Goal: Navigation & Orientation: Find specific page/section

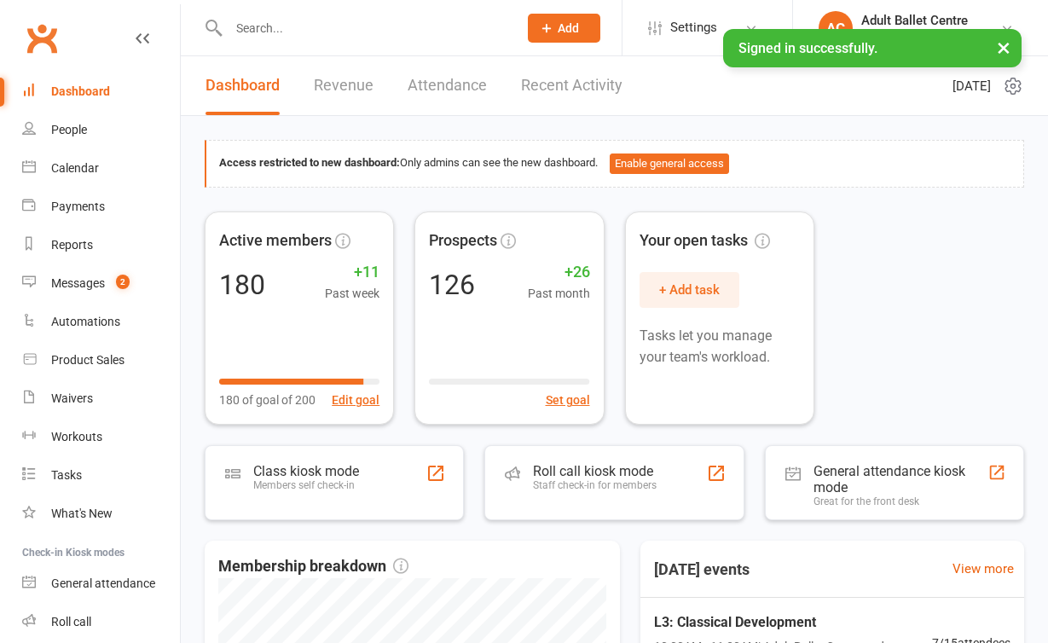
click at [560, 92] on link "Recent Activity" at bounding box center [571, 85] width 101 height 59
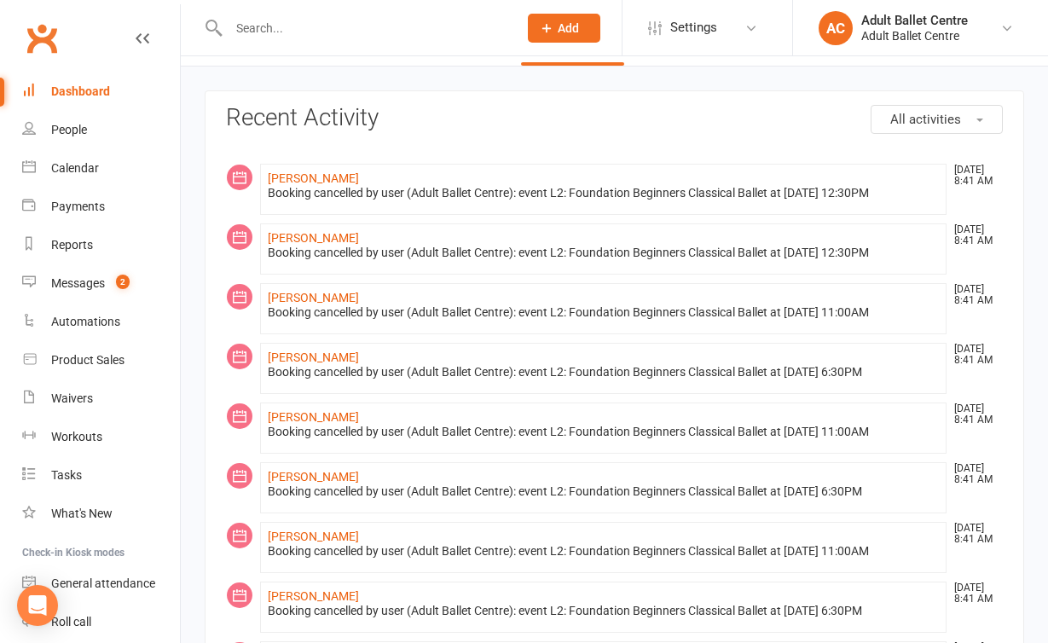
scroll to position [50, 0]
click at [114, 171] on link "Calendar" at bounding box center [101, 168] width 158 height 38
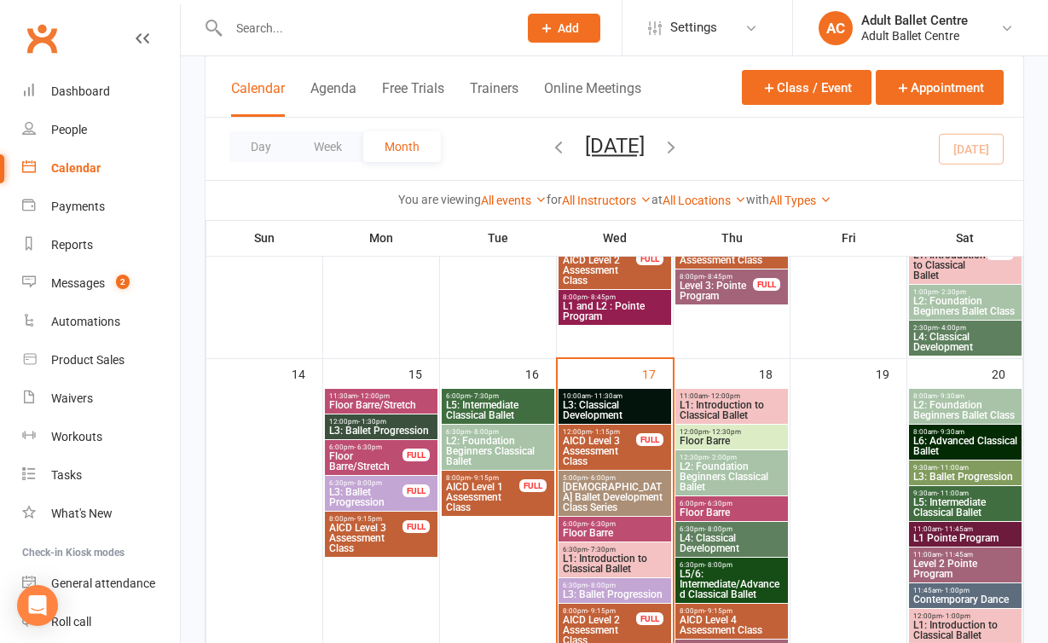
scroll to position [770, 0]
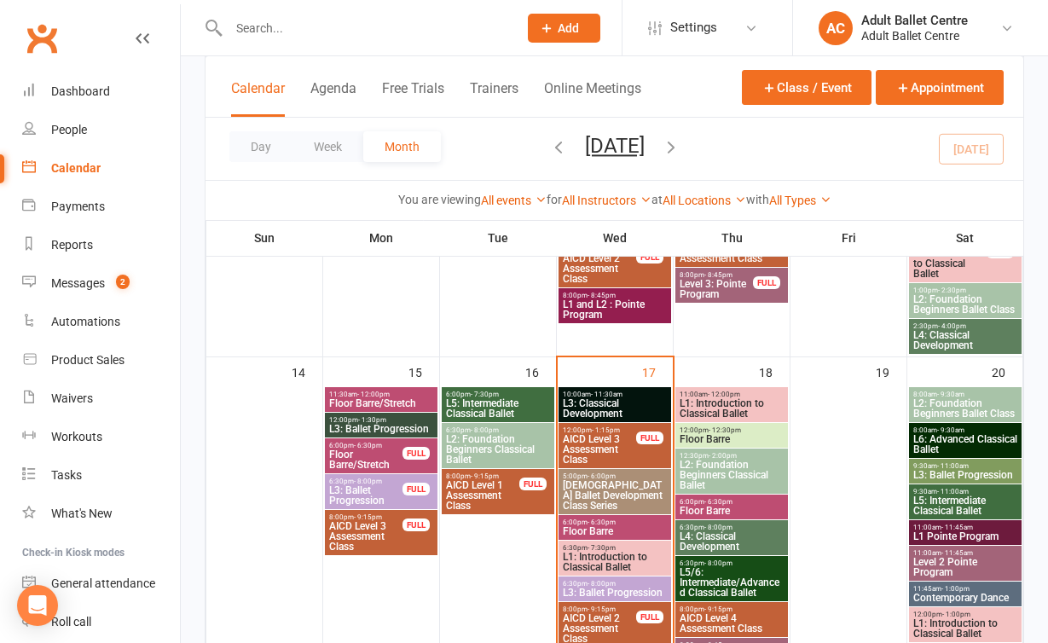
click at [583, 405] on span "L3: Classical Development" at bounding box center [615, 408] width 106 height 20
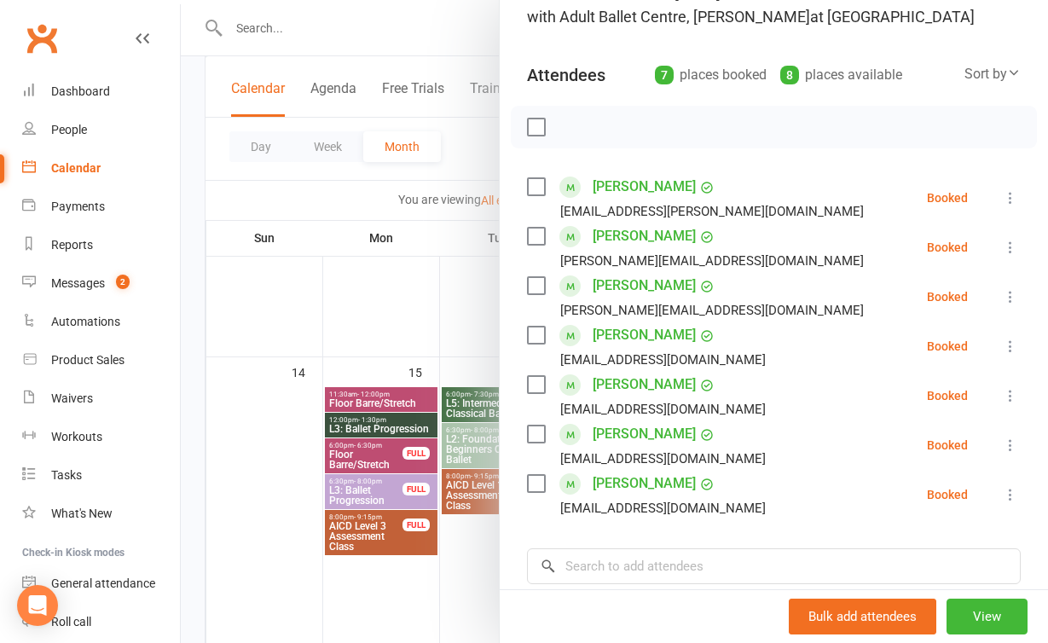
scroll to position [145, 0]
click at [405, 320] on div at bounding box center [614, 321] width 867 height 643
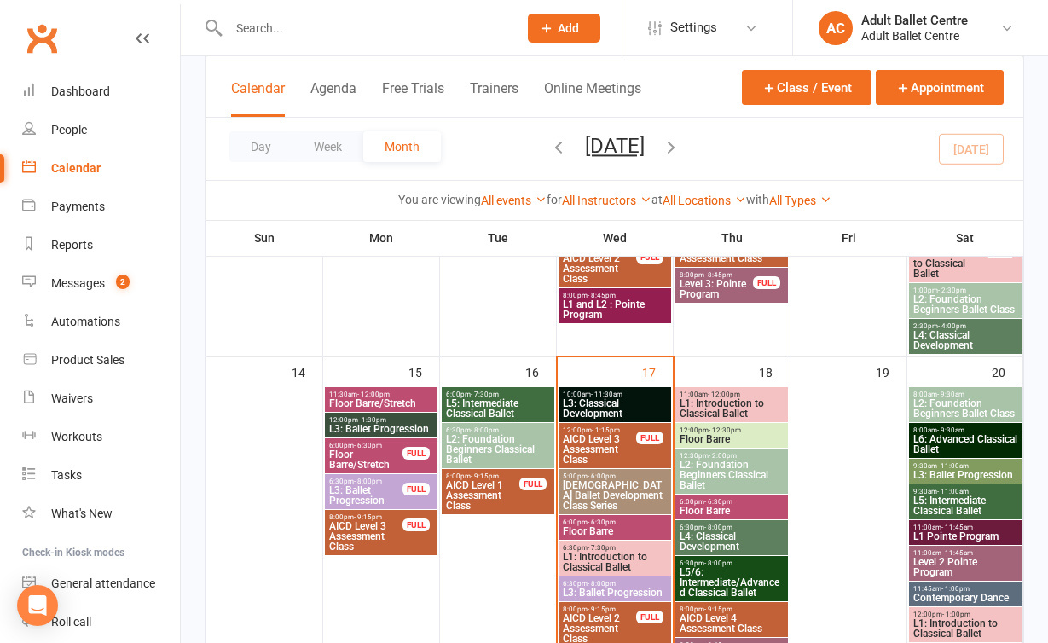
click at [600, 492] on span "[DEMOGRAPHIC_DATA] Ballet Development Class Series" at bounding box center [615, 495] width 106 height 31
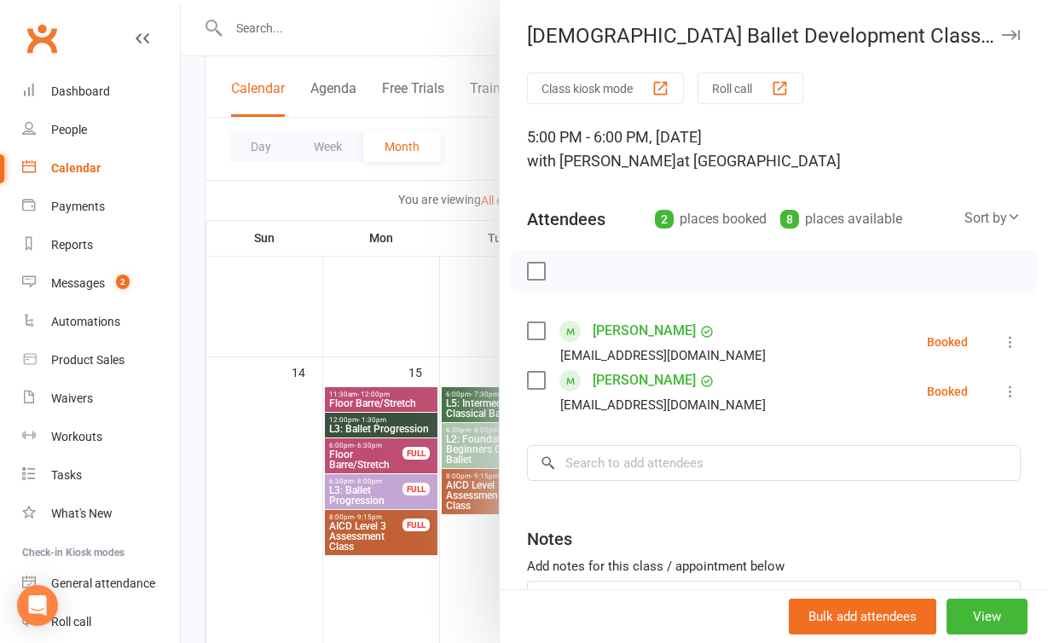
click at [458, 572] on div at bounding box center [614, 321] width 867 height 643
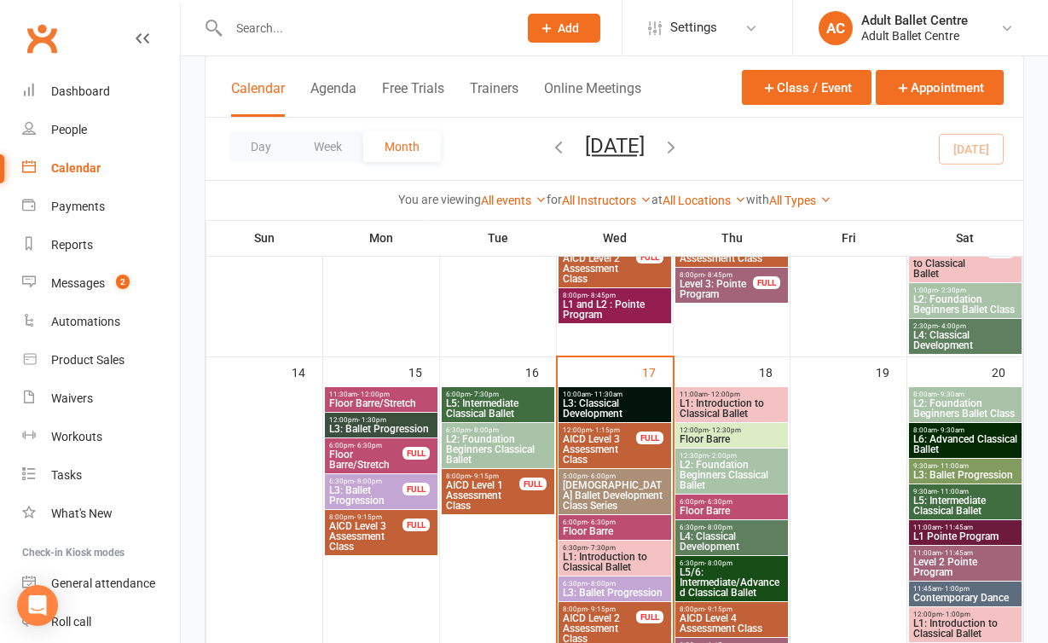
click at [588, 446] on span "AICD Level 3 Assessment Class" at bounding box center [599, 449] width 75 height 31
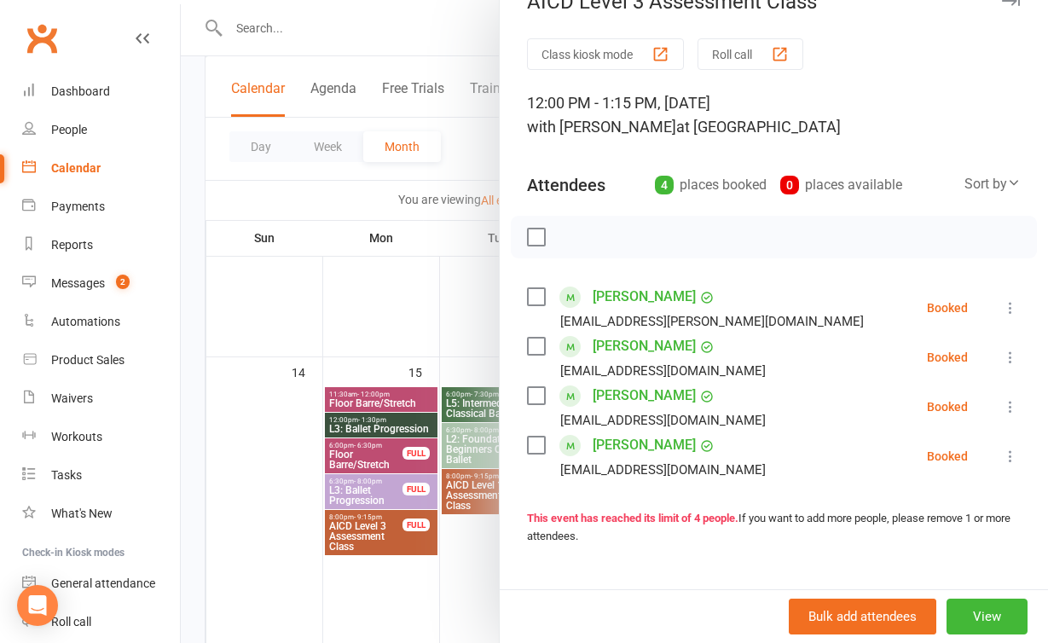
scroll to position [53, 0]
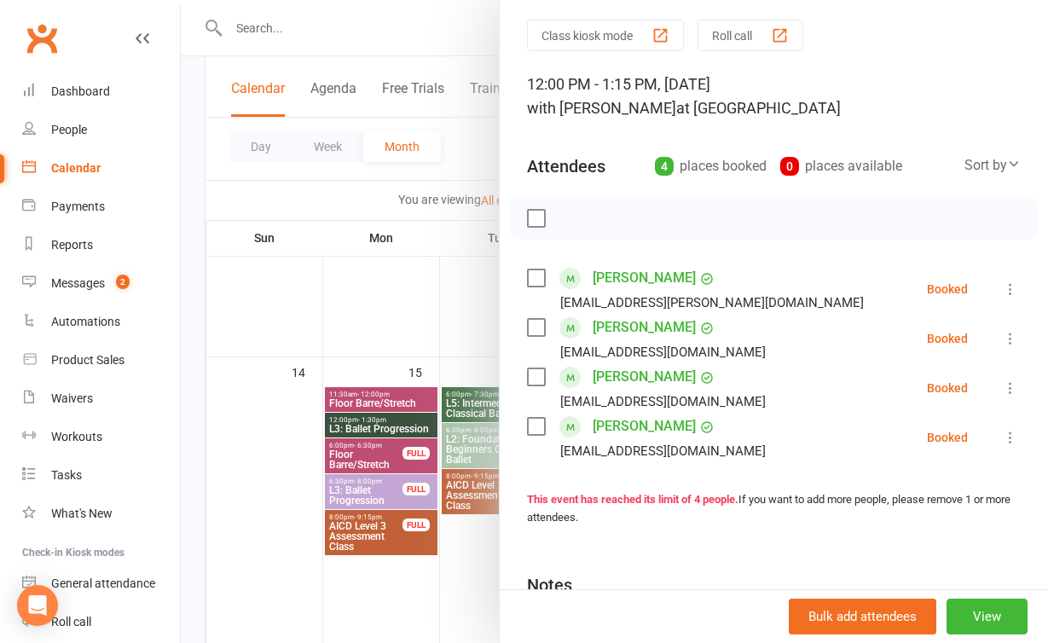
click at [462, 604] on div at bounding box center [614, 321] width 867 height 643
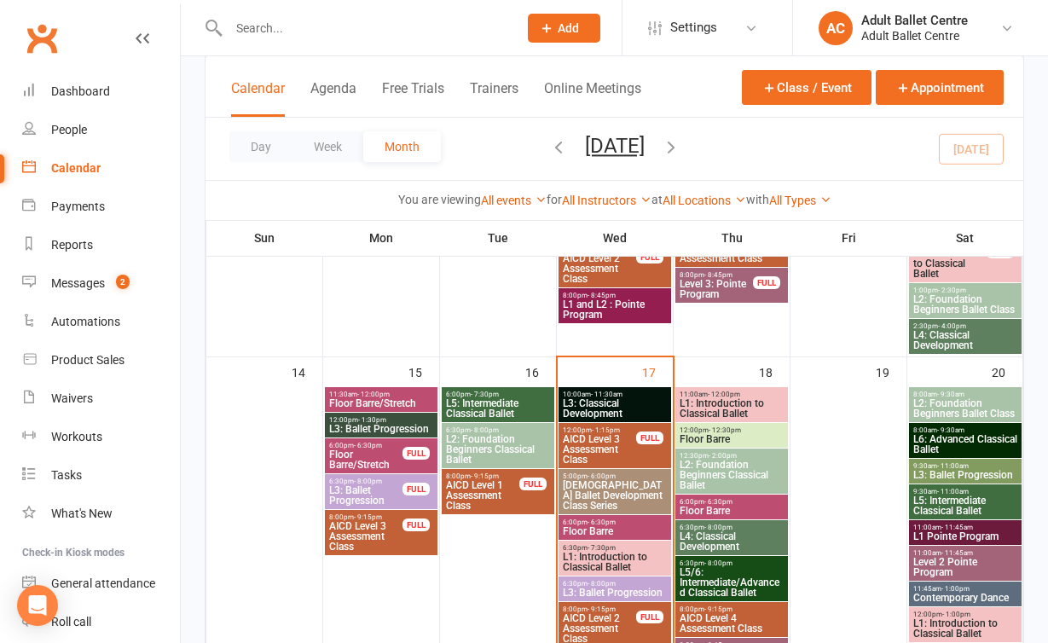
click at [627, 398] on span "L3: Classical Development" at bounding box center [615, 408] width 106 height 20
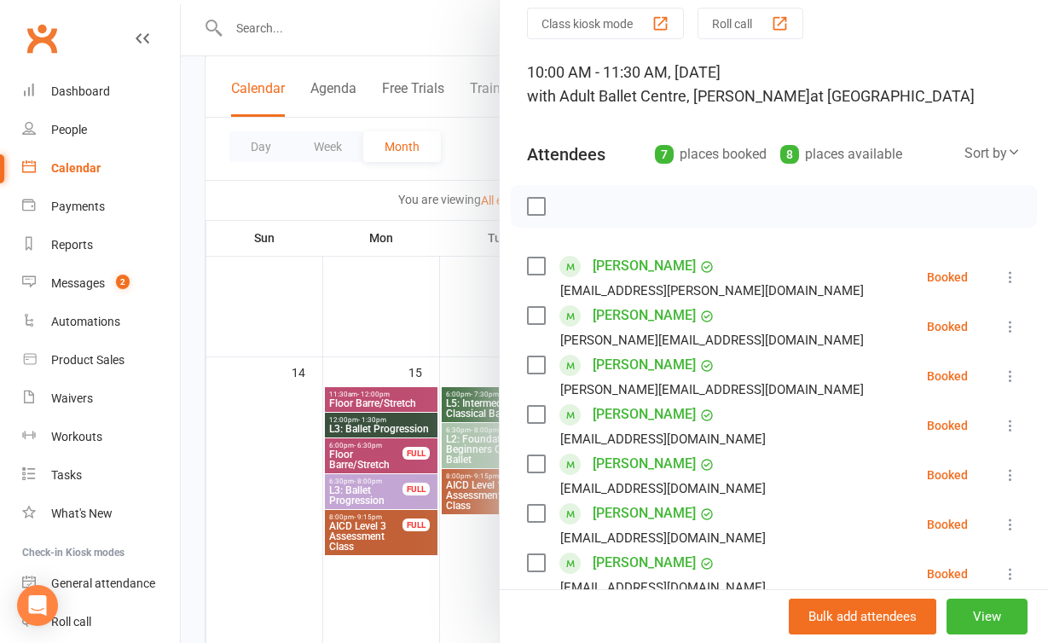
scroll to position [119, 0]
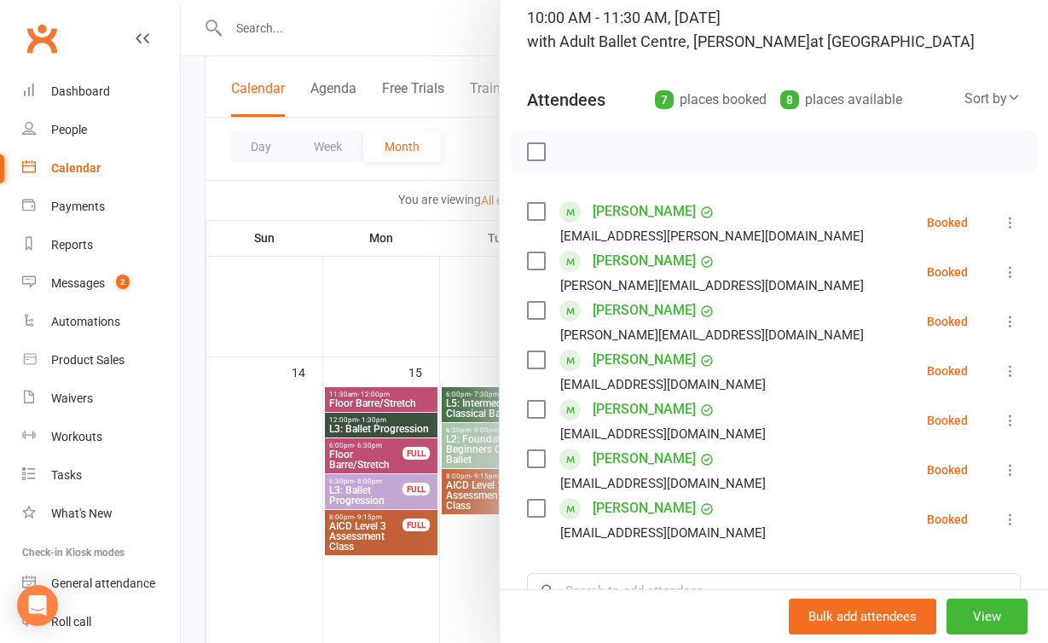
click at [407, 320] on div at bounding box center [614, 321] width 867 height 643
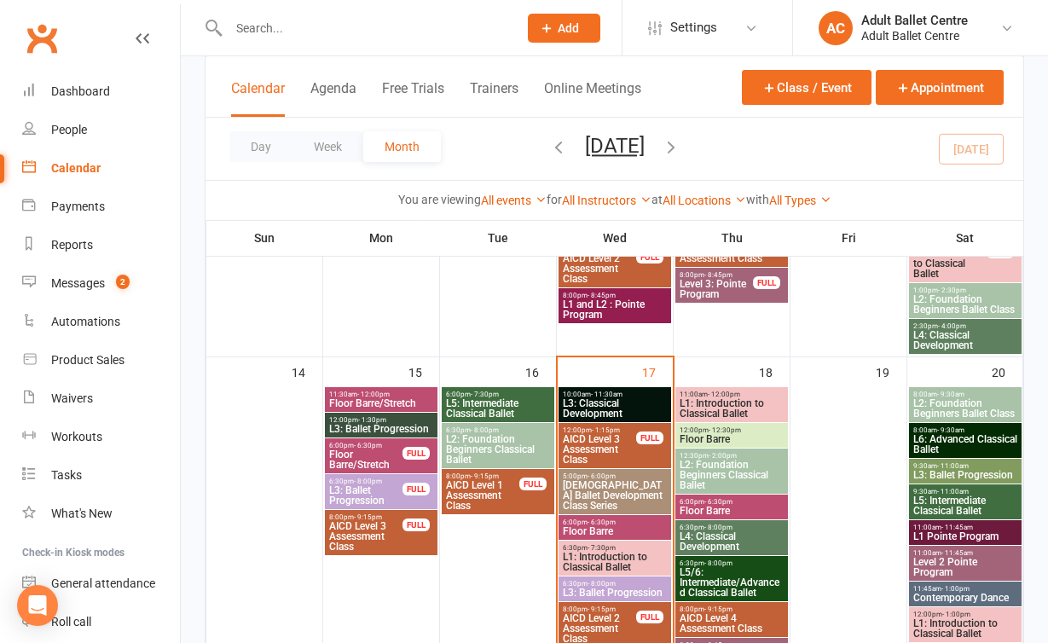
click at [614, 410] on span "L3: Classical Development" at bounding box center [615, 408] width 106 height 20
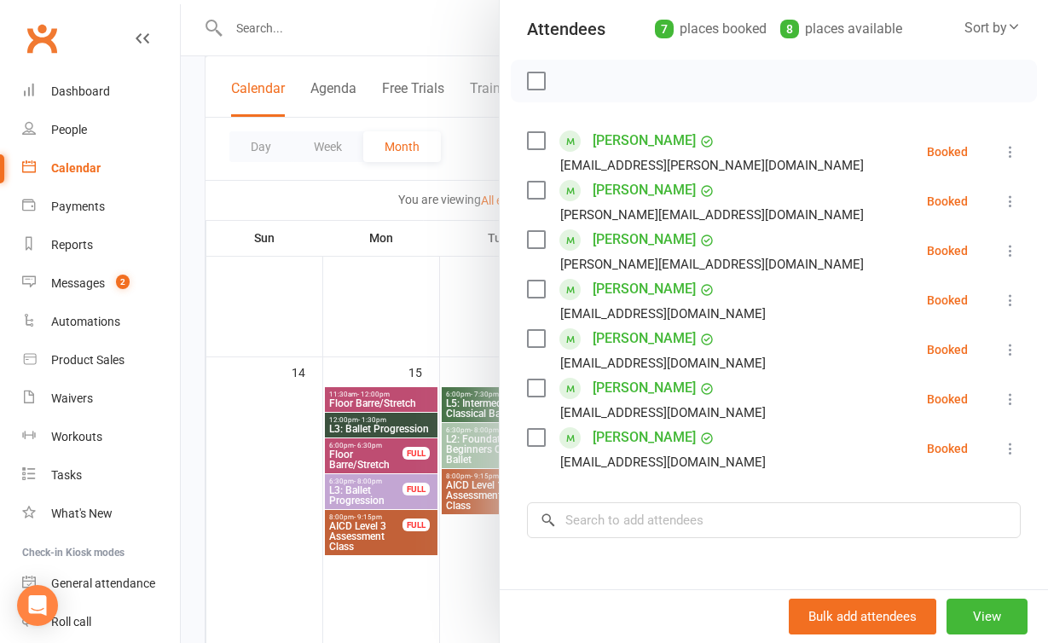
scroll to position [188, 0]
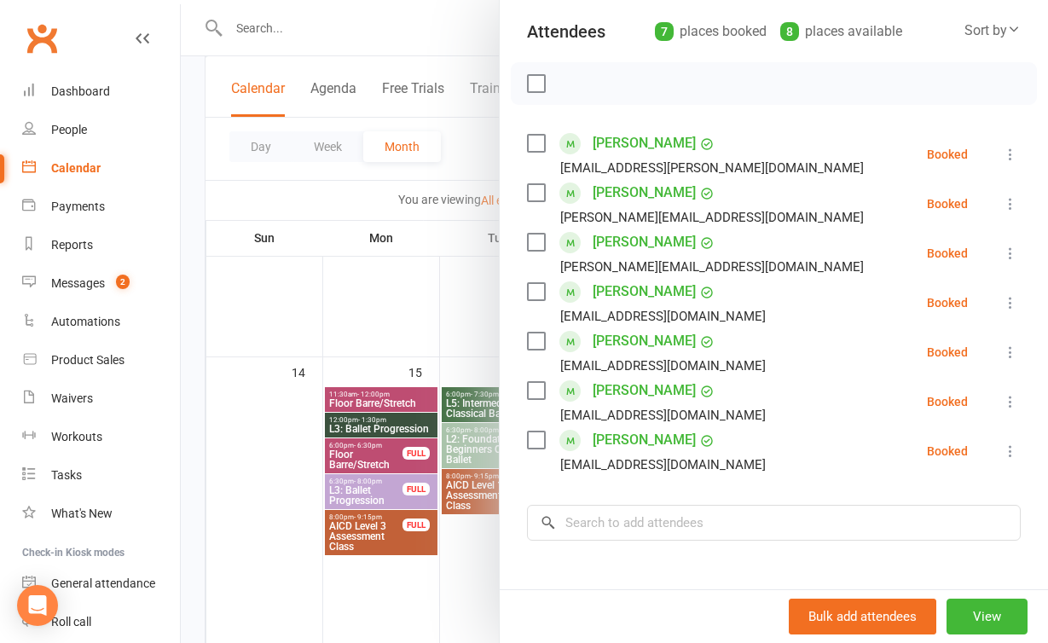
click at [438, 590] on div at bounding box center [614, 321] width 867 height 643
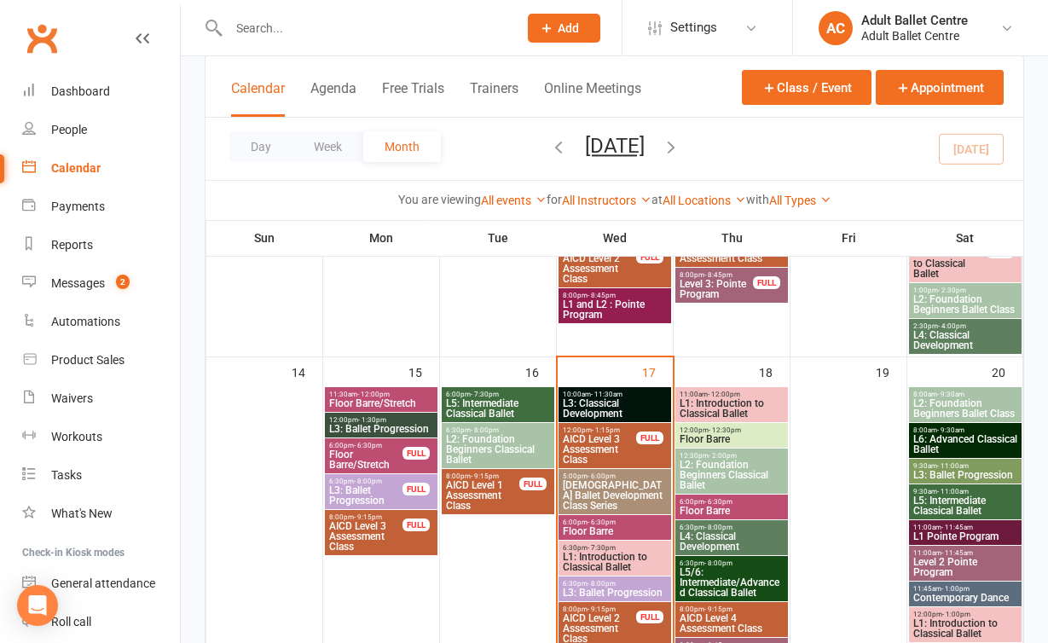
click at [728, 399] on span "L1: Introduction to Classical Ballet" at bounding box center [732, 408] width 106 height 20
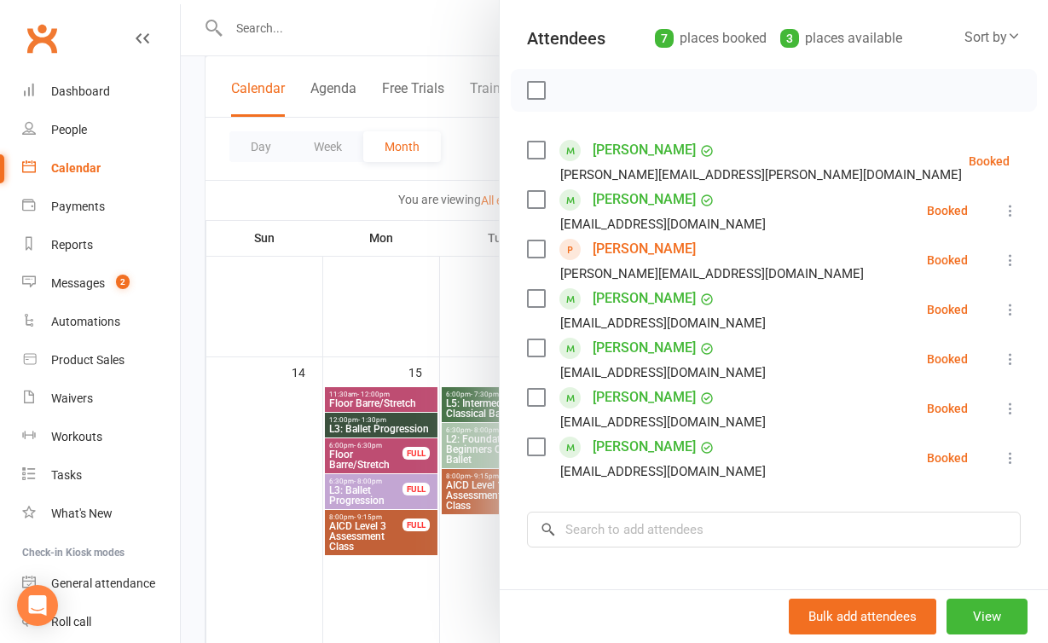
scroll to position [183, 0]
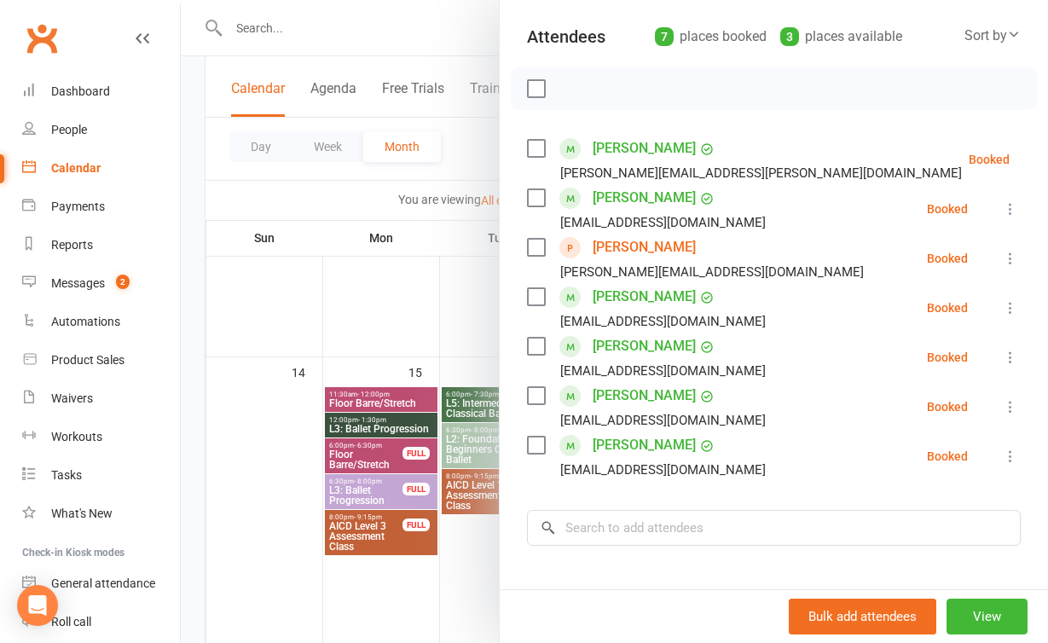
click at [400, 362] on div at bounding box center [614, 321] width 867 height 643
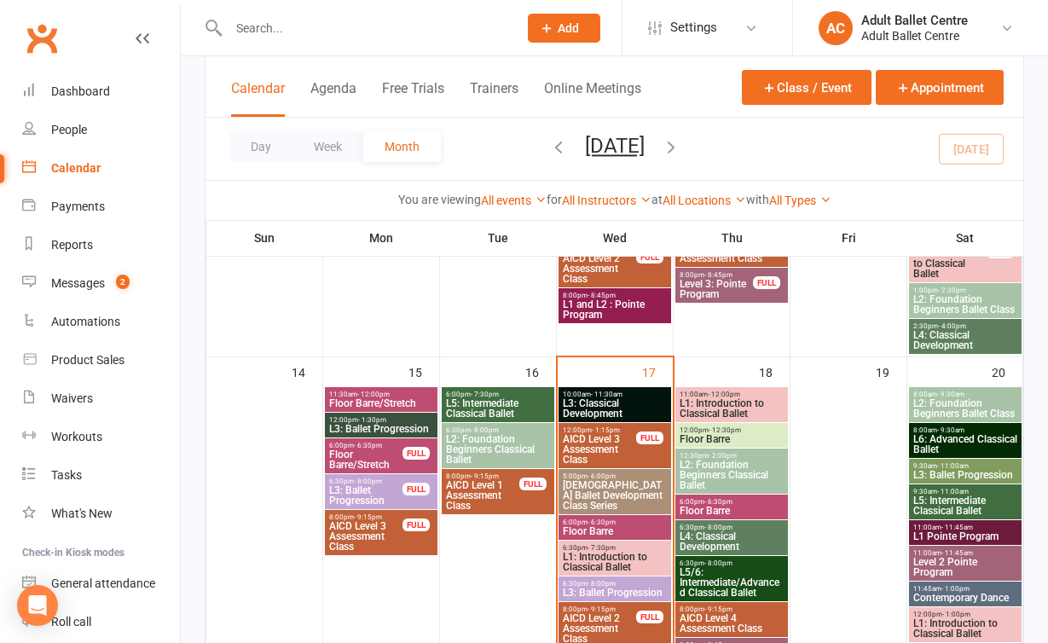
click at [577, 565] on span "L1: Introduction to Classical Ballet" at bounding box center [615, 562] width 106 height 20
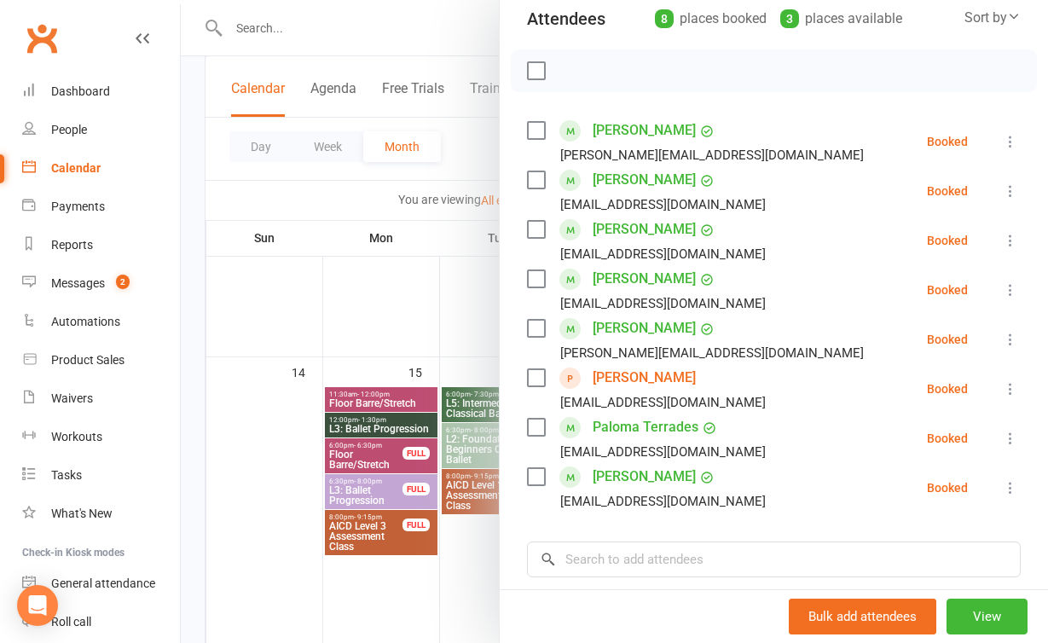
scroll to position [220, 0]
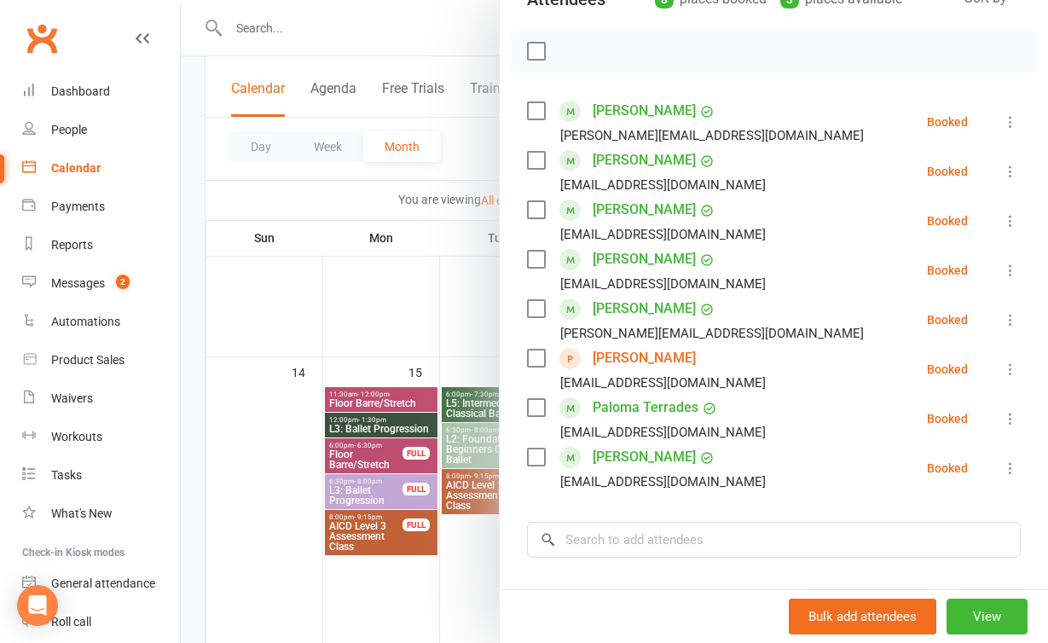
click at [473, 571] on div at bounding box center [614, 321] width 867 height 643
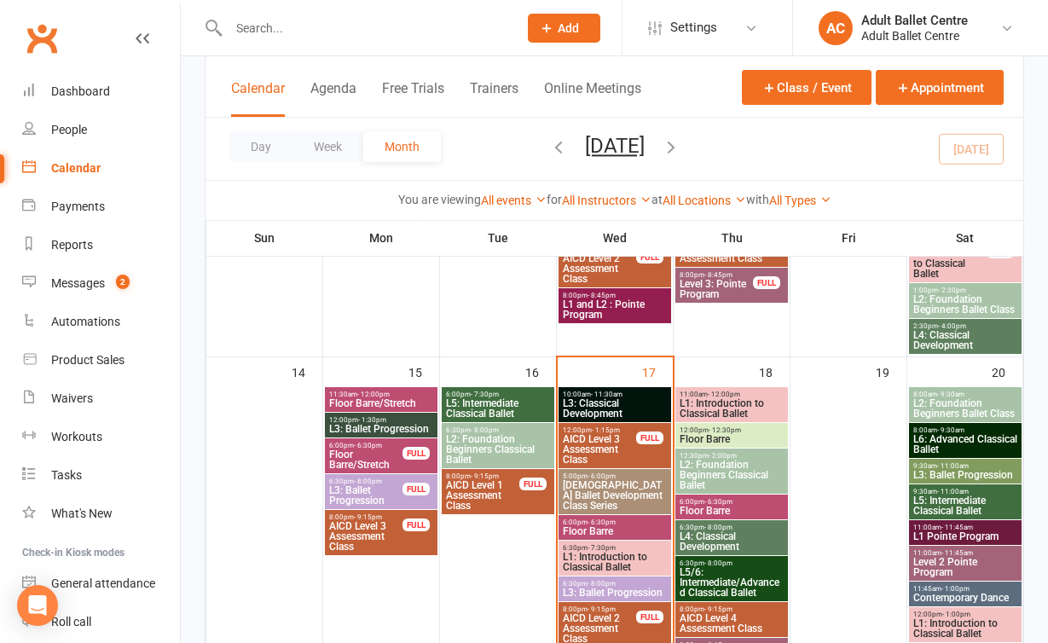
click at [734, 478] on span "L2: Foundation Beginners Classical Ballet" at bounding box center [732, 475] width 106 height 31
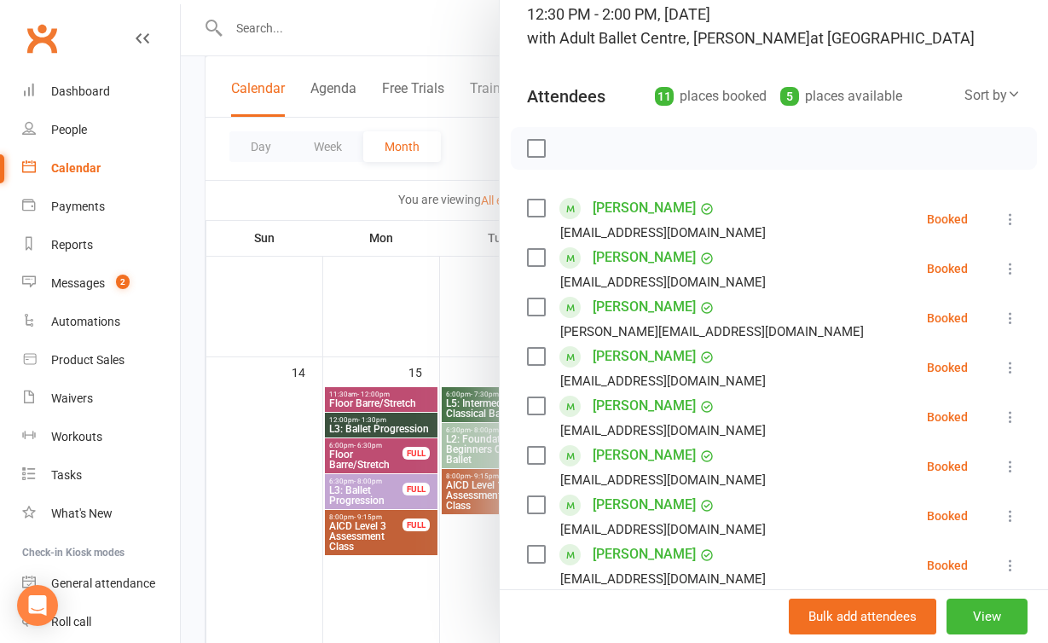
scroll to position [110, 0]
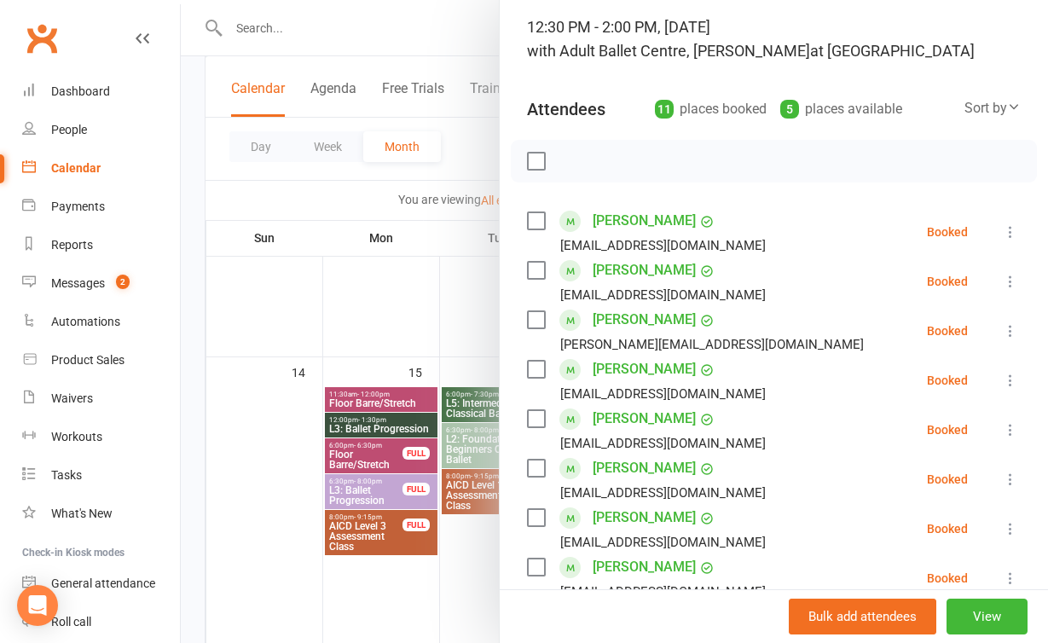
click at [428, 588] on div at bounding box center [614, 321] width 867 height 643
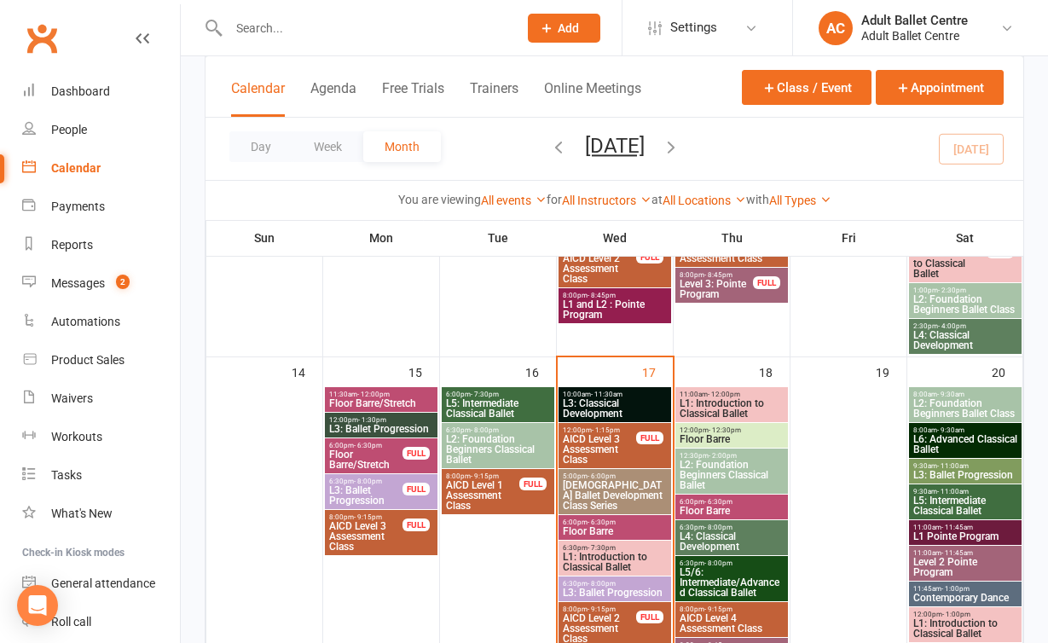
click at [723, 583] on span "L5/6: Intermediate/Advanced Classical Ballet" at bounding box center [732, 582] width 106 height 31
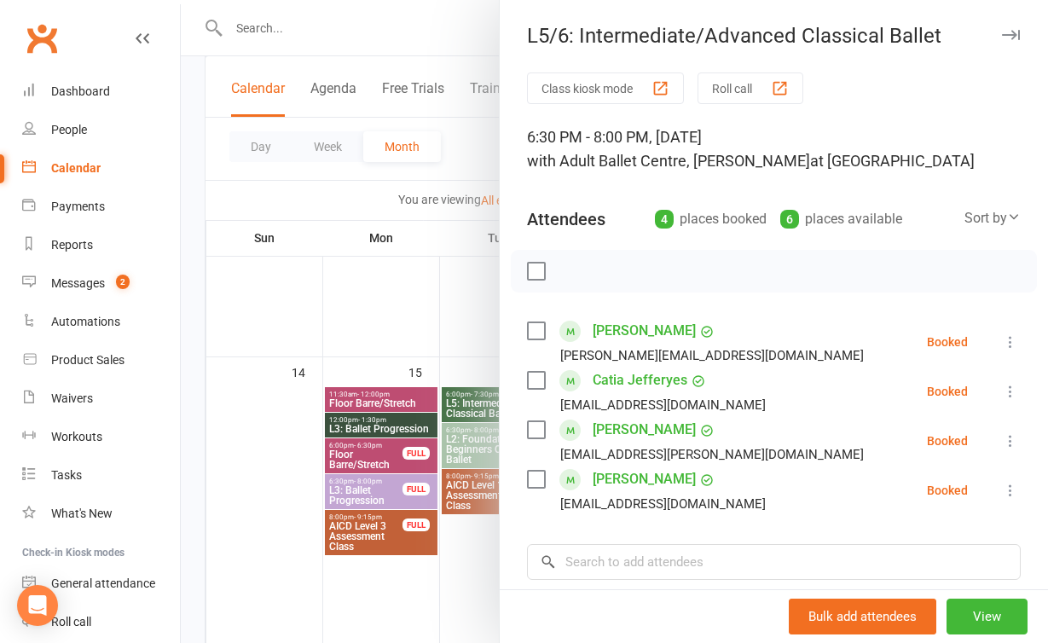
scroll to position [12, 0]
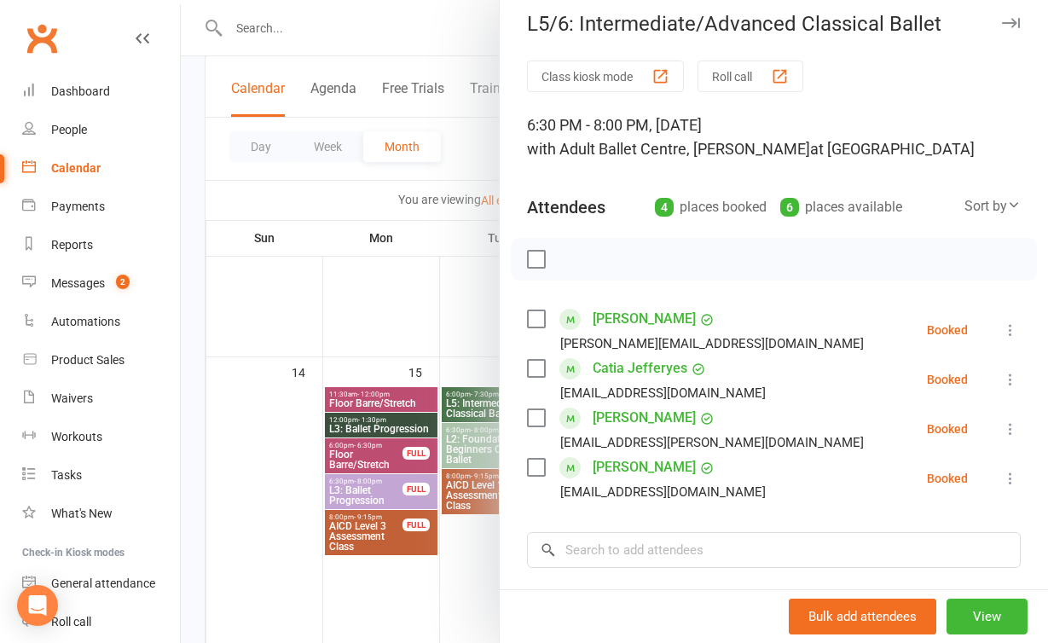
click at [427, 564] on div at bounding box center [614, 321] width 867 height 643
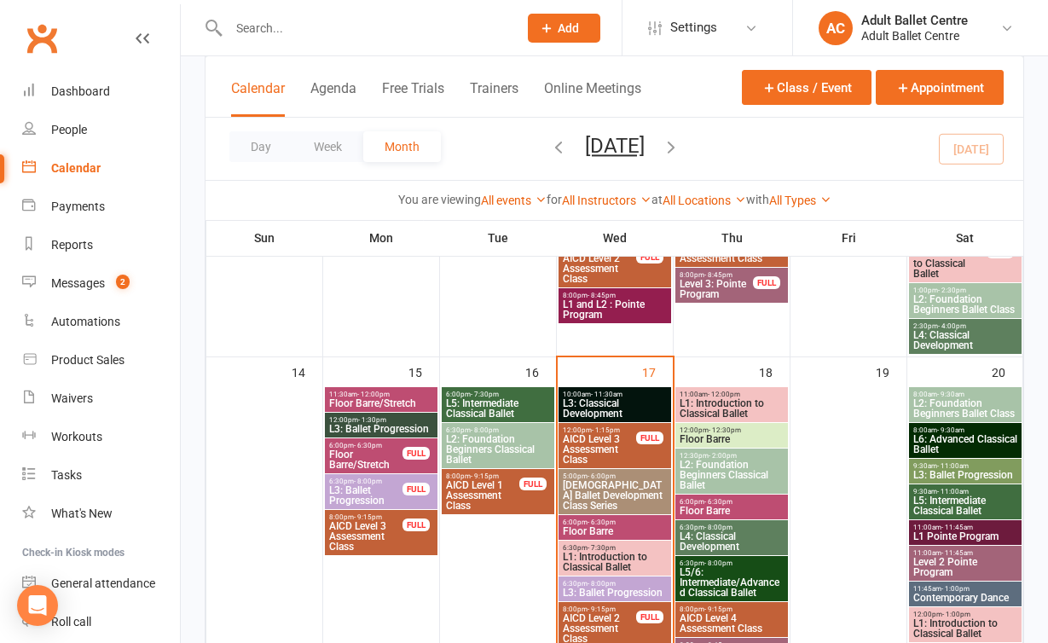
click at [737, 538] on span "L4: Classical Development" at bounding box center [732, 541] width 106 height 20
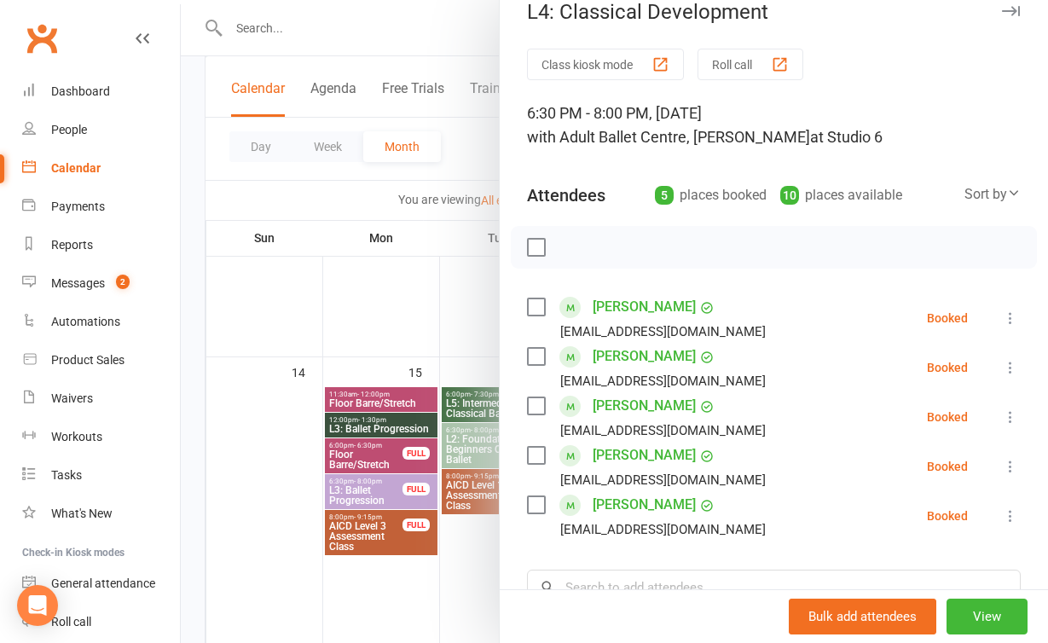
scroll to position [31, 0]
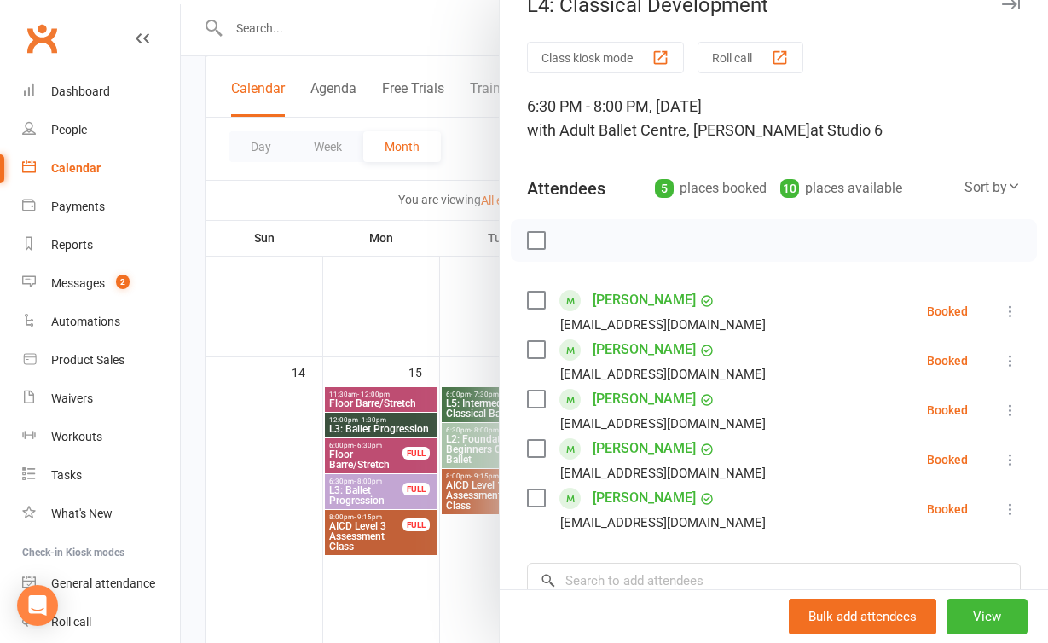
click at [473, 598] on div at bounding box center [614, 321] width 867 height 643
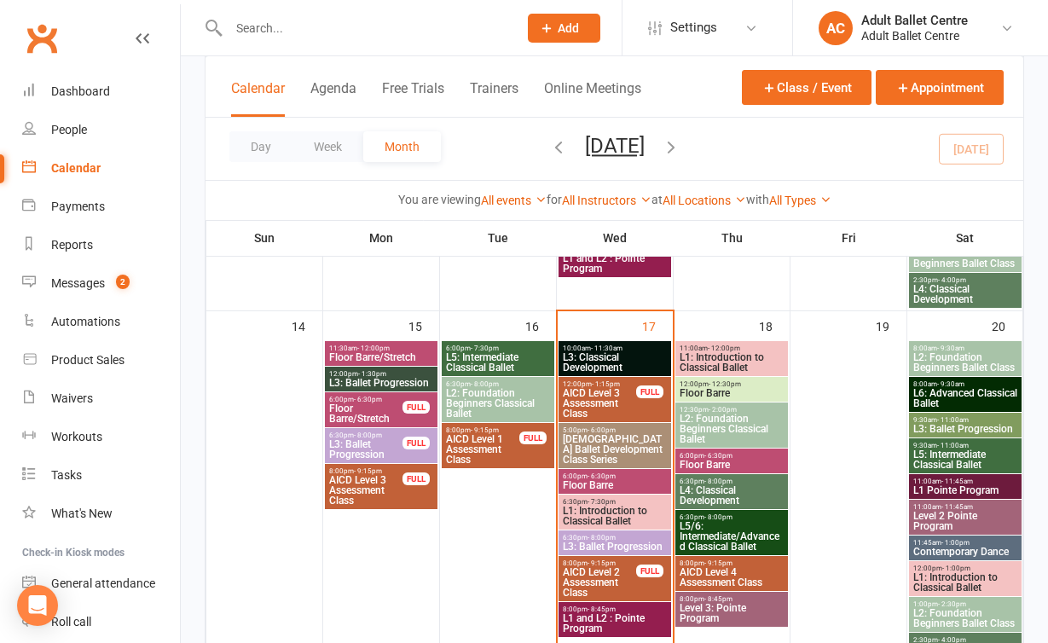
scroll to position [836, 0]
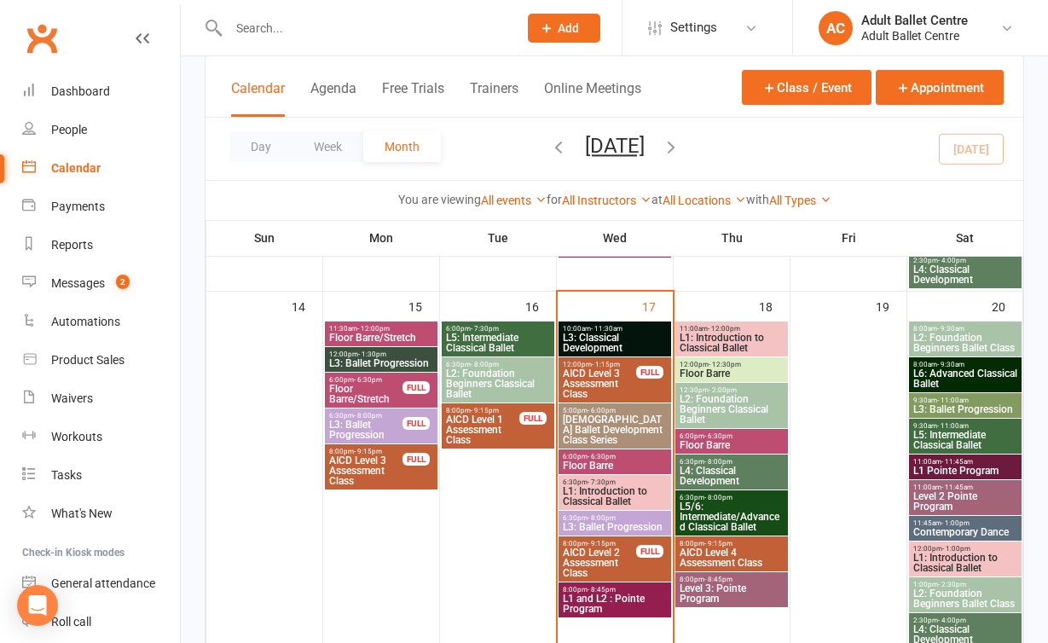
click at [704, 581] on span "- 8:45pm" at bounding box center [718, 580] width 28 height 8
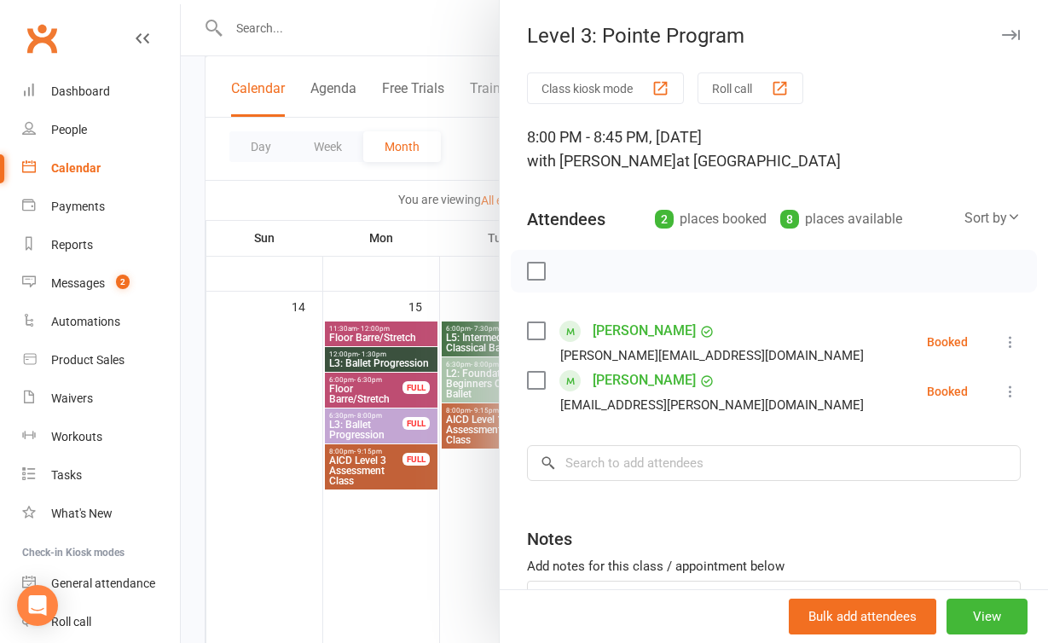
click at [469, 593] on div at bounding box center [614, 321] width 867 height 643
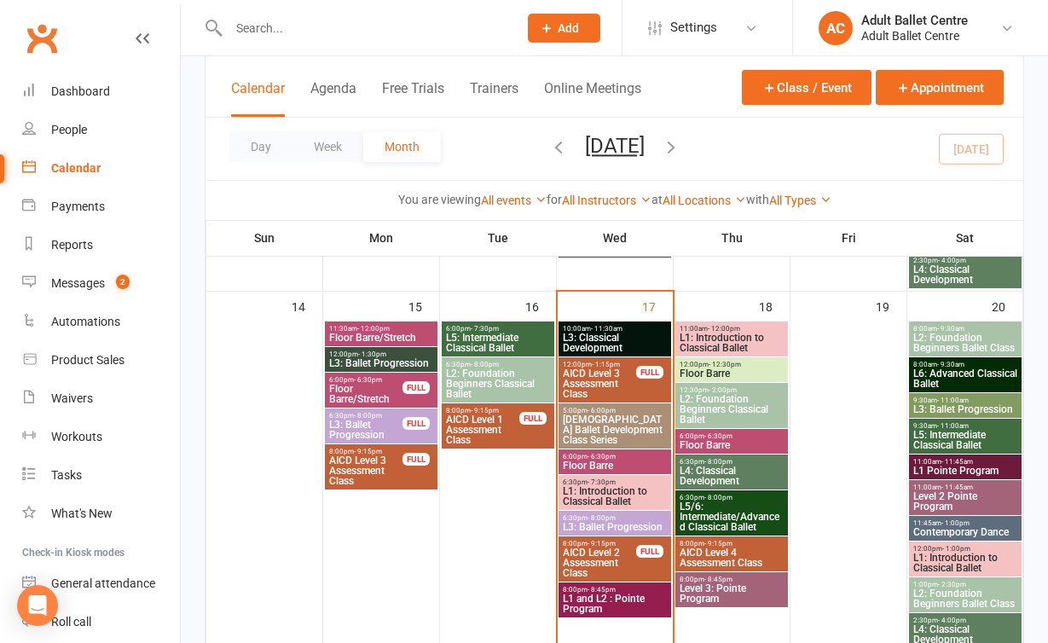
click at [721, 591] on span "Level 3: Pointe Program" at bounding box center [732, 593] width 106 height 20
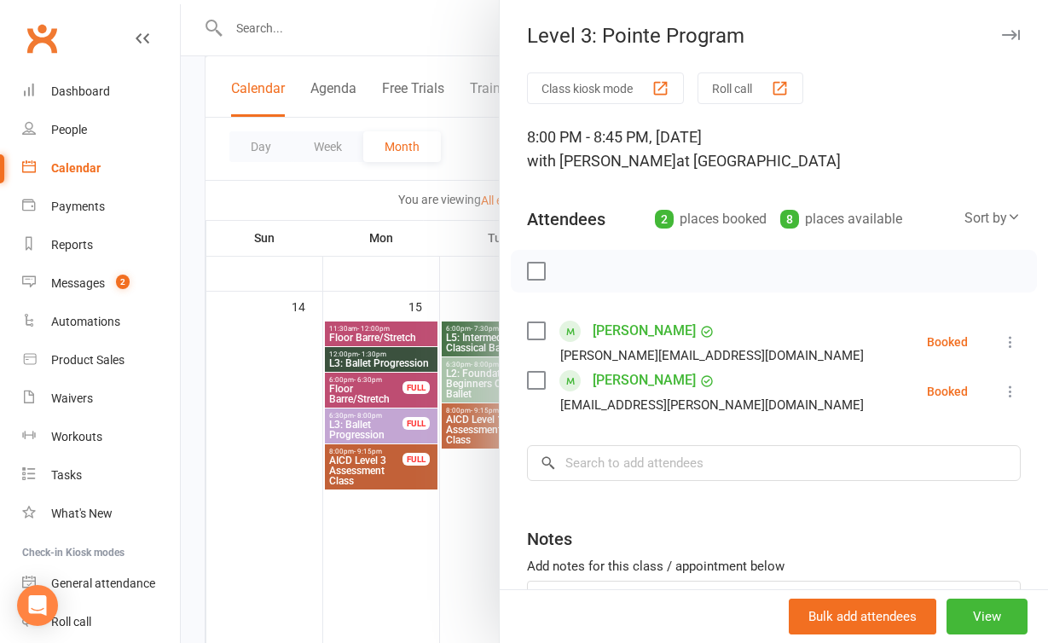
click at [428, 573] on div at bounding box center [614, 321] width 867 height 643
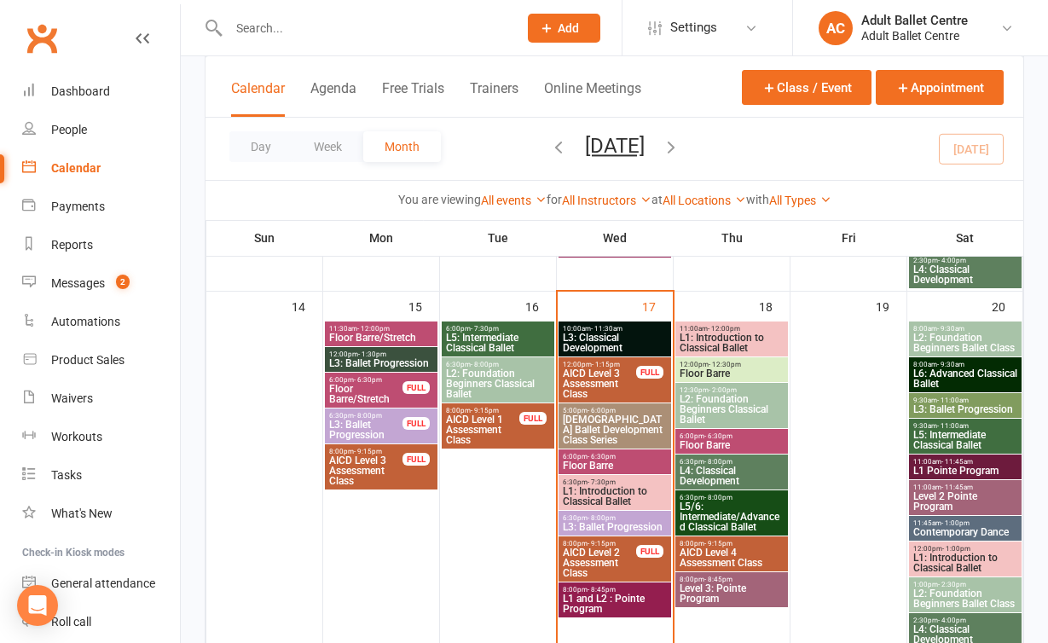
click at [945, 433] on span "L5: Intermediate Classical Ballet" at bounding box center [966, 440] width 106 height 20
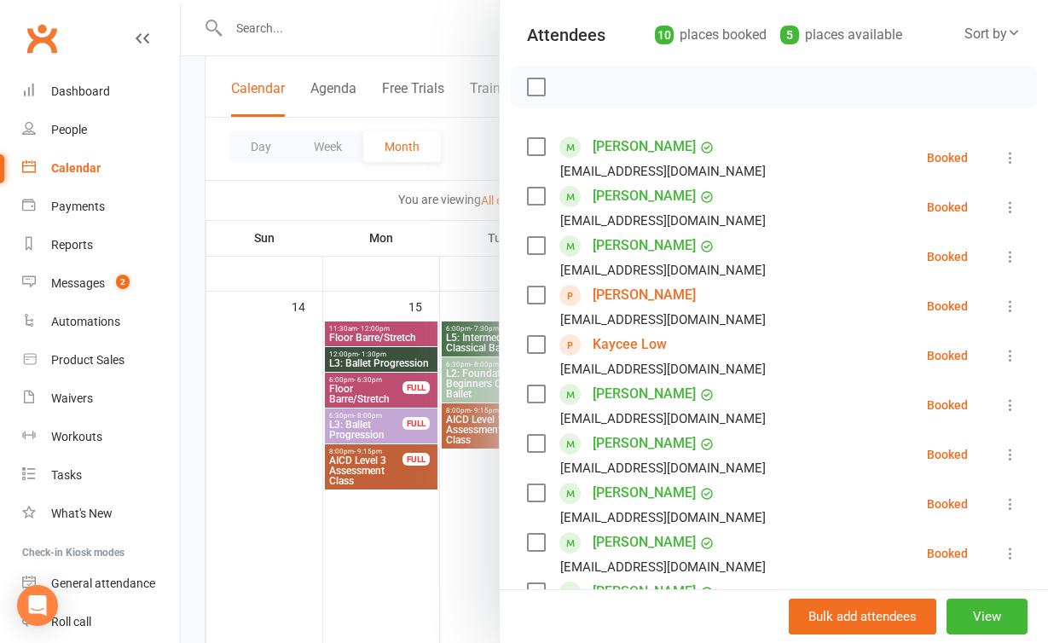
scroll to position [270, 0]
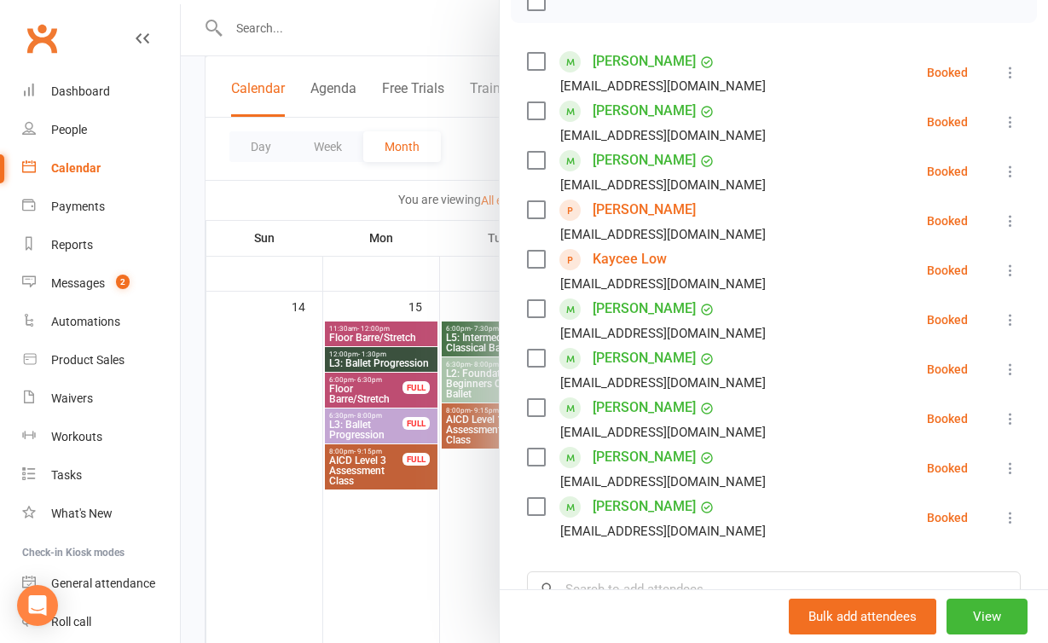
click at [438, 539] on div at bounding box center [614, 321] width 867 height 643
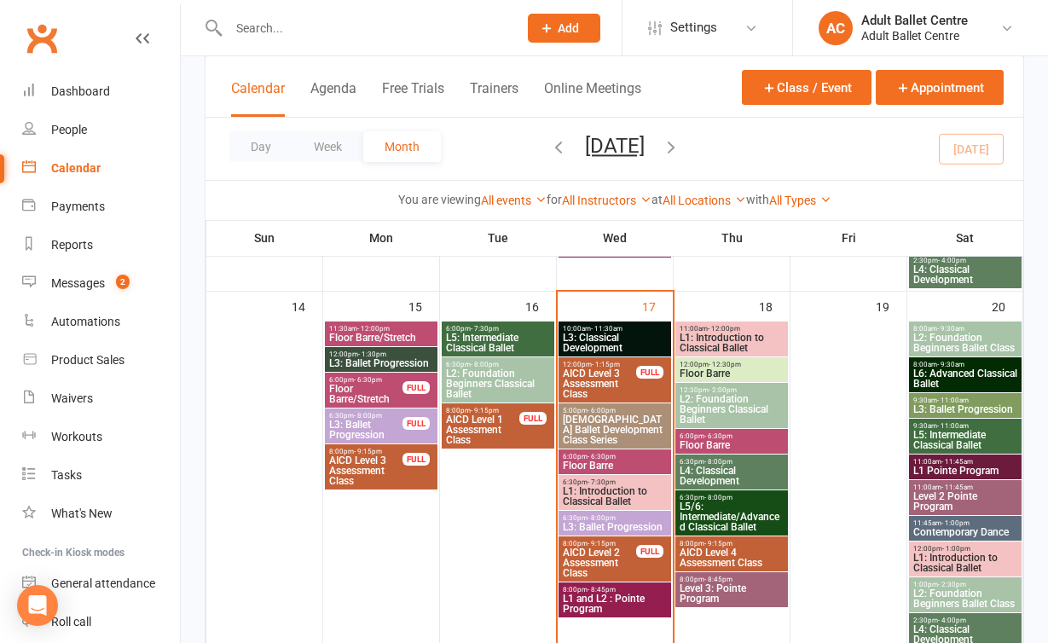
click at [505, 382] on span "L2: Foundation Beginners Classical Ballet" at bounding box center [498, 383] width 106 height 31
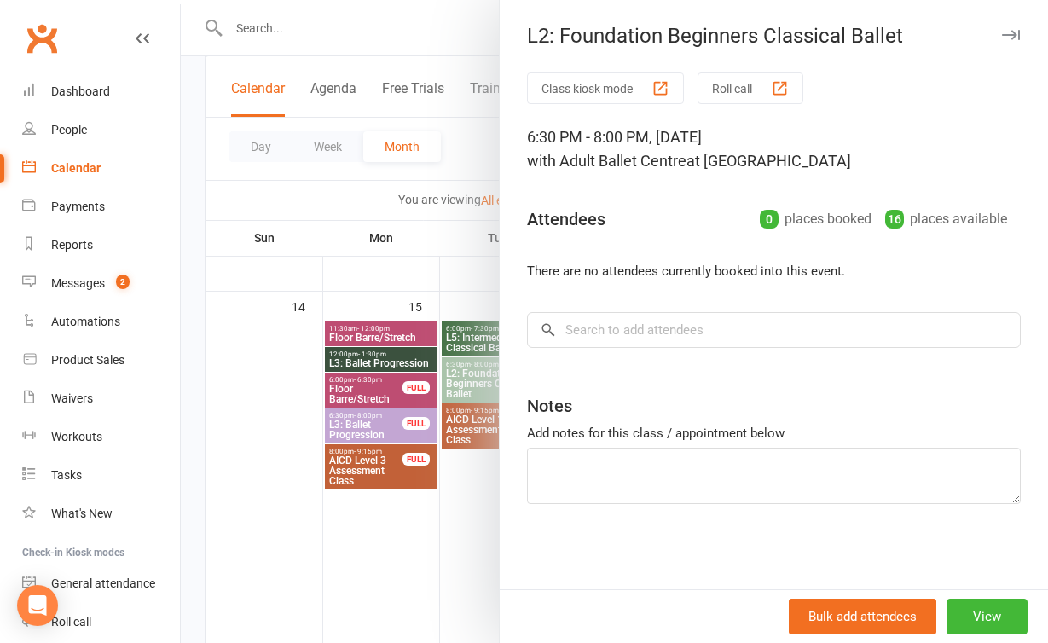
click at [484, 507] on div at bounding box center [614, 321] width 867 height 643
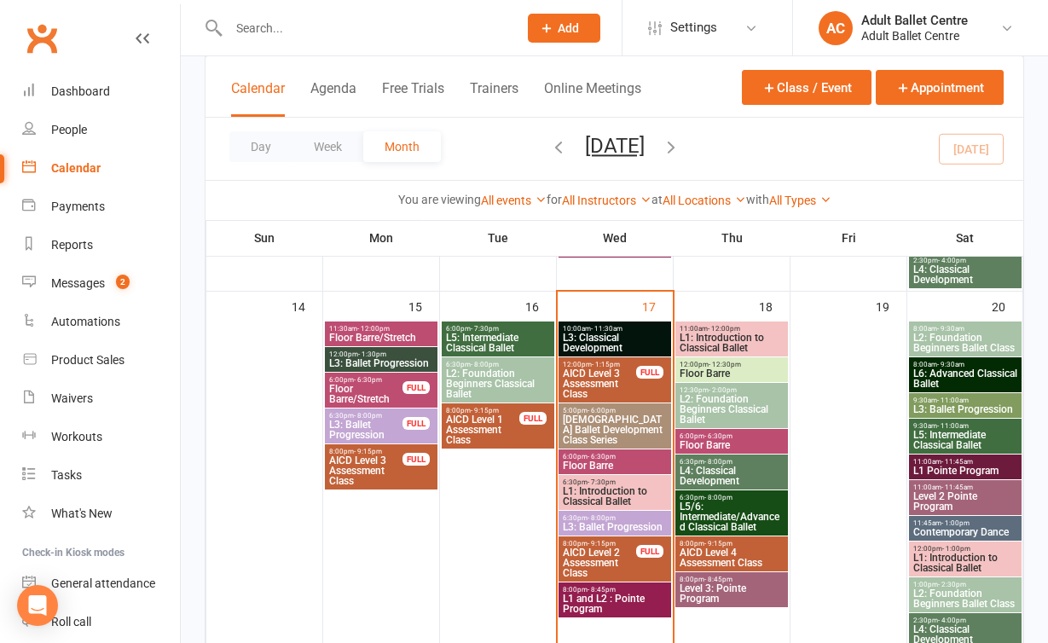
click at [504, 336] on span "L5: Intermediate Classical Ballet" at bounding box center [498, 343] width 106 height 20
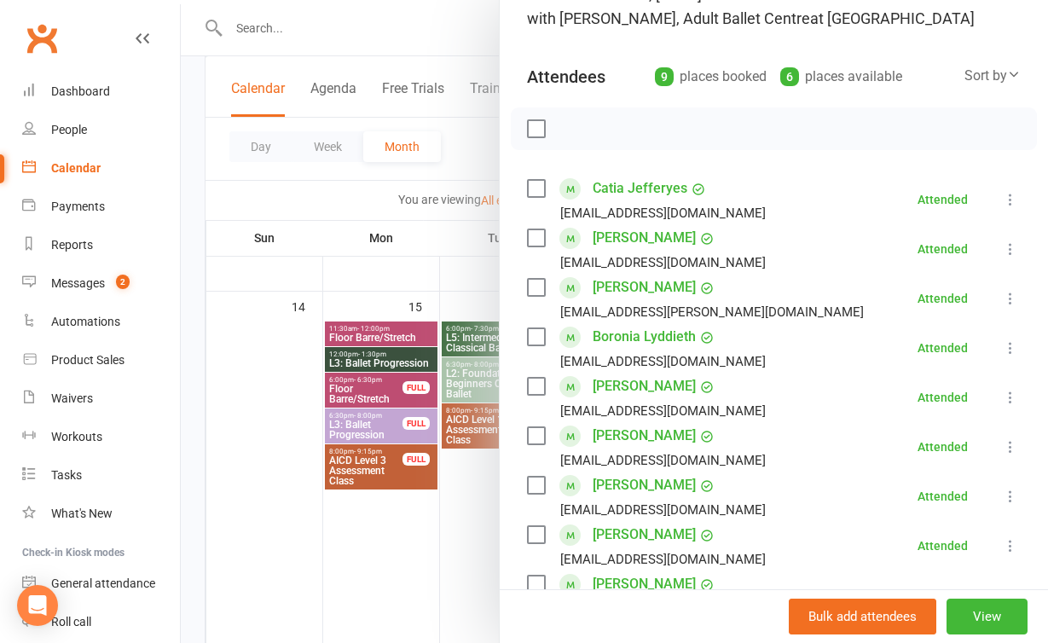
scroll to position [142, 0]
click at [470, 551] on div at bounding box center [614, 321] width 867 height 643
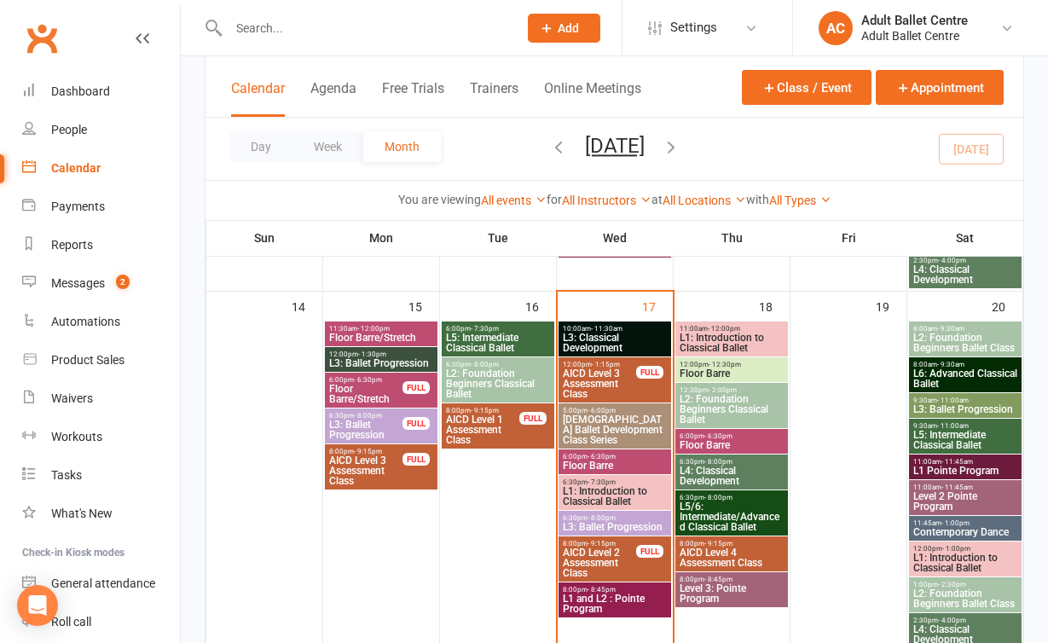
click at [942, 368] on span "L6: Advanced Classical Ballet" at bounding box center [966, 378] width 106 height 20
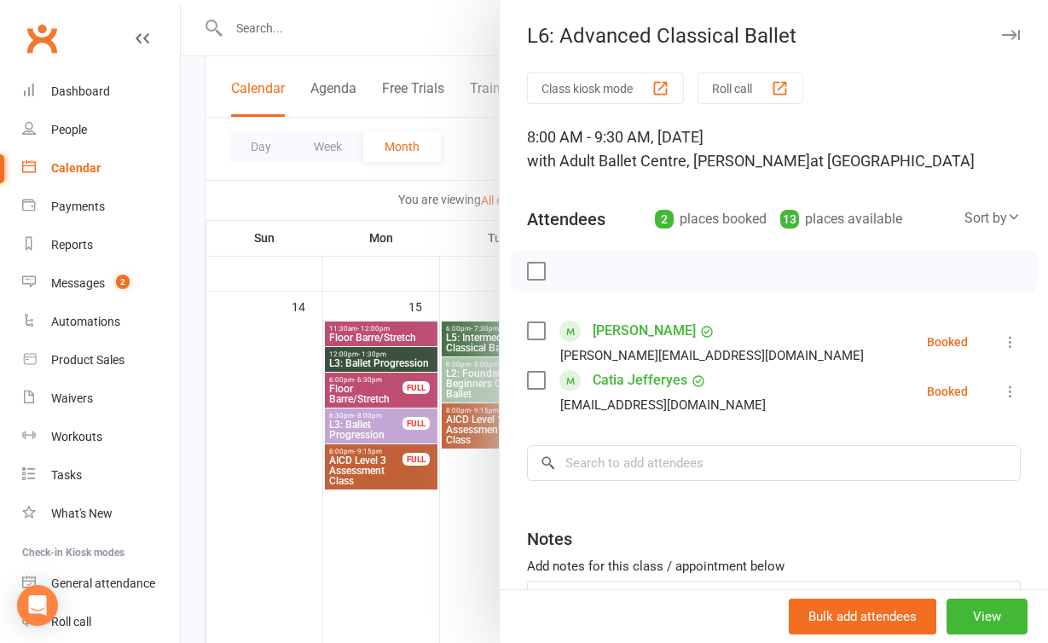
click at [471, 507] on div at bounding box center [614, 321] width 867 height 643
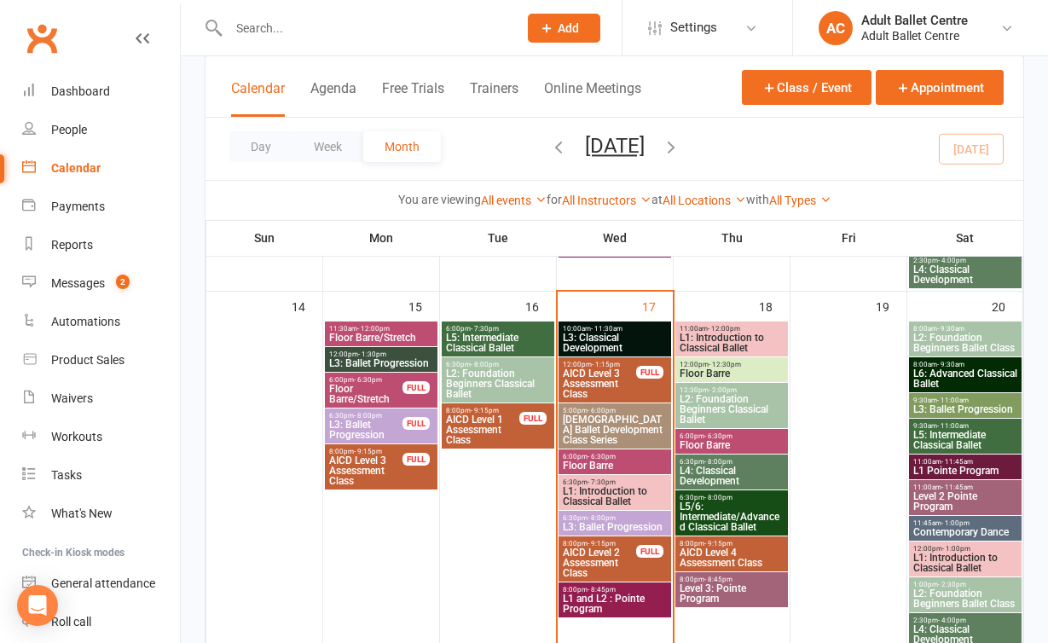
click at [945, 433] on span "L5: Intermediate Classical Ballet" at bounding box center [966, 440] width 106 height 20
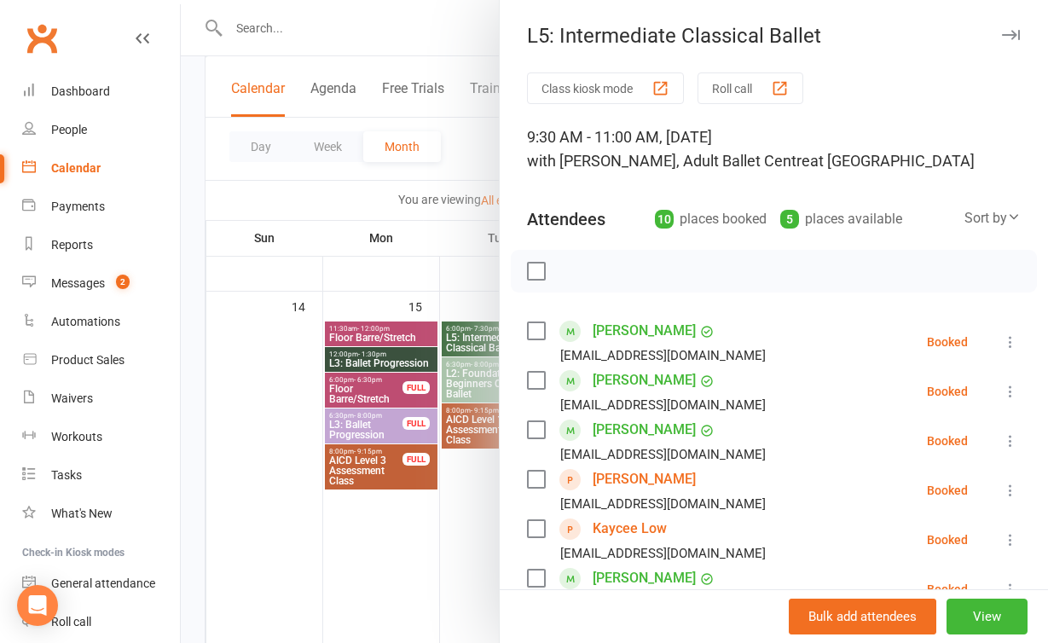
click at [410, 581] on div at bounding box center [614, 321] width 867 height 643
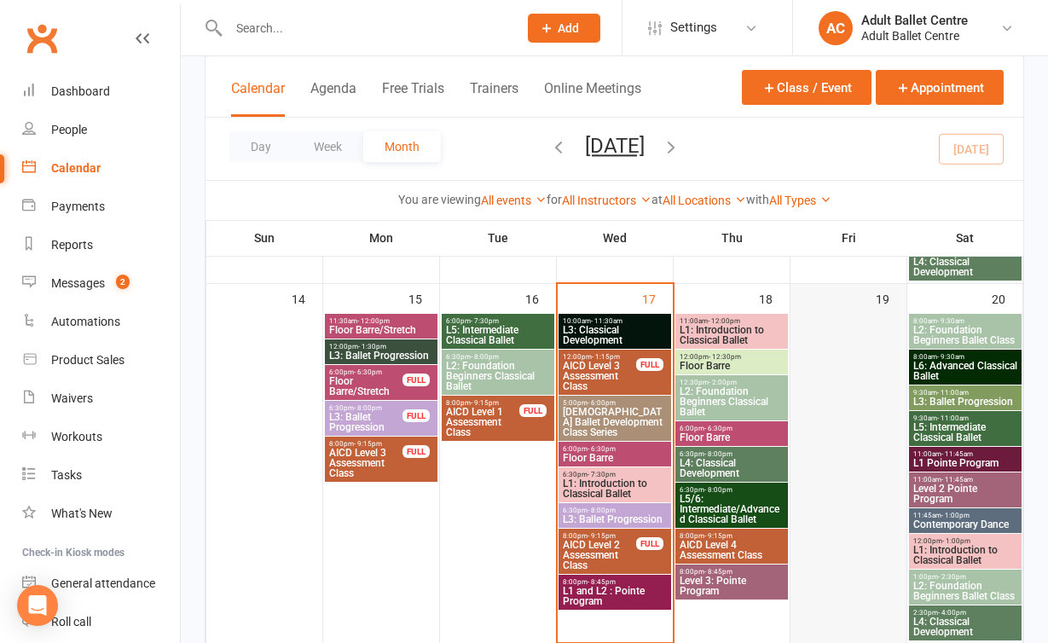
scroll to position [849, 0]
